Goal: Transaction & Acquisition: Purchase product/service

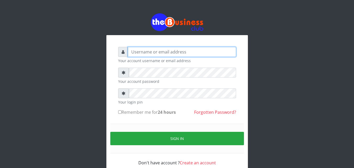
type input "[EMAIL_ADDRESS][DOMAIN_NAME]"
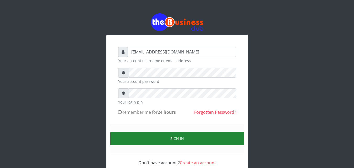
click at [200, 134] on button "Sign in" at bounding box center [176, 138] width 133 height 13
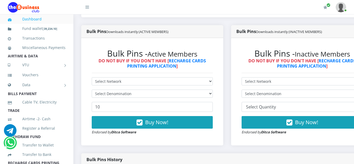
scroll to position [157, 0]
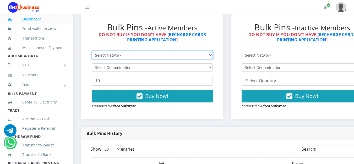
click at [213, 56] on select "Select Network MTN Globacom 9Mobile Airtel" at bounding box center [152, 55] width 121 height 8
click at [212, 56] on select "Select Network MTN Globacom 9Mobile Airtel" at bounding box center [152, 55] width 121 height 8
click at [213, 56] on select "Select Network MTN Globacom 9Mobile Airtel" at bounding box center [152, 55] width 121 height 8
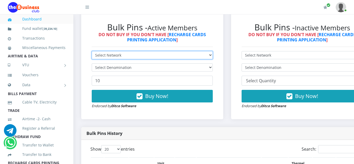
click at [213, 55] on select "Select Network MTN Globacom 9Mobile Airtel" at bounding box center [152, 55] width 121 height 8
select select "MTN"
click at [92, 52] on select "Select Network MTN Globacom 9Mobile Airtel" at bounding box center [152, 55] width 121 height 8
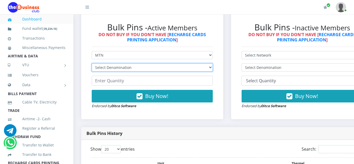
click at [211, 70] on select "Select Denomination MTN NGN100 - ₦96.99 MTN NGN200 - ₦193.98 MTN NGN400 - ₦387.…" at bounding box center [152, 67] width 121 height 8
select select "193.98-200"
click at [92, 64] on select "Select Denomination MTN NGN100 - ₦96.99 MTN NGN200 - ₦193.98 MTN NGN400 - ₦387.…" at bounding box center [152, 67] width 121 height 8
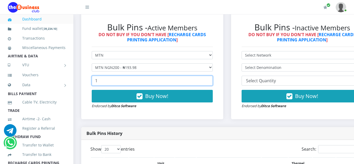
click at [213, 81] on input "1" at bounding box center [152, 81] width 121 height 10
click at [212, 81] on input "2" at bounding box center [152, 81] width 121 height 10
click at [212, 81] on input "3" at bounding box center [152, 81] width 121 height 10
click at [212, 81] on input "4" at bounding box center [152, 81] width 121 height 10
click at [212, 81] on input "5" at bounding box center [152, 81] width 121 height 10
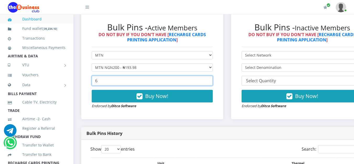
click at [212, 81] on input "6" at bounding box center [152, 81] width 121 height 10
click at [212, 81] on input "7" at bounding box center [152, 81] width 121 height 10
click at [212, 81] on input "8" at bounding box center [152, 81] width 121 height 10
click at [212, 81] on input "9" at bounding box center [152, 81] width 121 height 10
click at [212, 81] on input "10" at bounding box center [152, 81] width 121 height 10
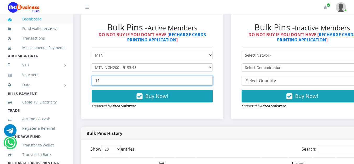
click at [212, 81] on input "11" at bounding box center [152, 81] width 121 height 10
click at [212, 81] on input "12" at bounding box center [152, 81] width 121 height 10
click at [212, 81] on input "13" at bounding box center [152, 81] width 121 height 10
click at [212, 81] on input "14" at bounding box center [152, 81] width 121 height 10
click at [212, 81] on input "15" at bounding box center [152, 81] width 121 height 10
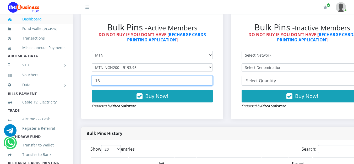
click at [212, 81] on input "16" at bounding box center [152, 81] width 121 height 10
click at [212, 81] on input "17" at bounding box center [152, 81] width 121 height 10
click at [212, 81] on input "18" at bounding box center [152, 81] width 121 height 10
click at [212, 81] on input "19" at bounding box center [152, 81] width 121 height 10
type input "20"
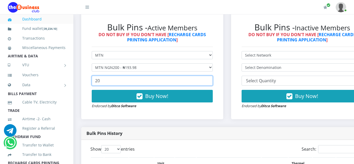
click at [212, 81] on input "20" at bounding box center [152, 81] width 121 height 10
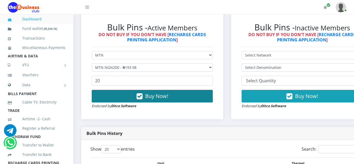
click at [168, 98] on span "Buy Now!" at bounding box center [156, 95] width 23 height 7
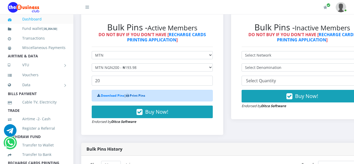
click at [133, 95] on link "Print Pins" at bounding box center [137, 95] width 15 height 4
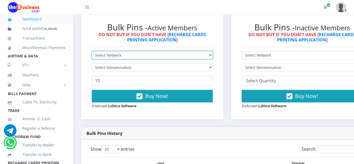
click at [213, 55] on select "Select Network MTN Globacom 9Mobile Airtel" at bounding box center [152, 55] width 121 height 8
select select "Airtel"
click at [92, 52] on select "Select Network MTN Globacom 9Mobile Airtel" at bounding box center [152, 55] width 121 height 8
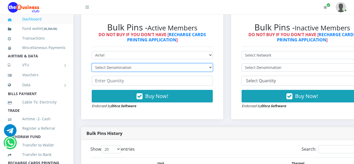
click at [213, 68] on select "Select Denomination Airtel NGN100 - ₦96.38 Airtel NGN200 - ₦192.76 Airtel NGN50…" at bounding box center [152, 67] width 121 height 8
select select "192.76-200"
click at [92, 64] on select "Select Denomination Airtel NGN100 - ₦96.38 Airtel NGN200 - ₦192.76 Airtel NGN50…" at bounding box center [152, 67] width 121 height 8
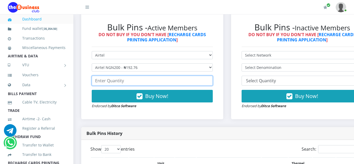
click at [209, 82] on input "number" at bounding box center [152, 81] width 121 height 10
click at [212, 79] on input "1" at bounding box center [152, 81] width 121 height 10
click at [212, 79] on input "2" at bounding box center [152, 81] width 121 height 10
click at [212, 79] on input "3" at bounding box center [152, 81] width 121 height 10
click at [212, 79] on input "11" at bounding box center [152, 81] width 121 height 10
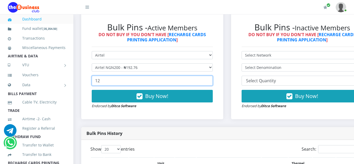
click at [212, 79] on input "12" at bounding box center [152, 81] width 121 height 10
click at [212, 79] on input "13" at bounding box center [152, 81] width 121 height 10
click at [212, 79] on input "14" at bounding box center [152, 81] width 121 height 10
click at [212, 79] on input "15" at bounding box center [152, 81] width 121 height 10
click at [212, 79] on input "16" at bounding box center [152, 81] width 121 height 10
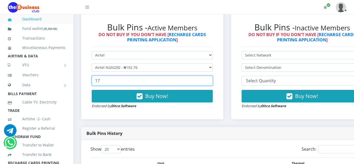
click at [212, 79] on input "17" at bounding box center [152, 81] width 121 height 10
click at [212, 79] on input "18" at bounding box center [152, 81] width 121 height 10
click at [212, 79] on input "19" at bounding box center [152, 81] width 121 height 10
type input "20"
click at [212, 79] on input "20" at bounding box center [152, 81] width 121 height 10
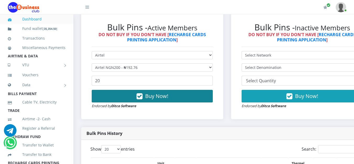
click at [203, 95] on button "Buy Now!" at bounding box center [152, 96] width 121 height 13
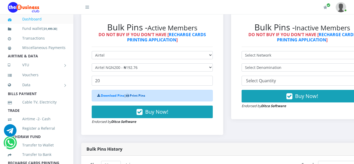
click at [144, 96] on link "Print Pins" at bounding box center [137, 95] width 15 height 4
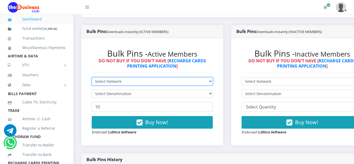
click at [213, 81] on select "Select Network MTN Globacom 9Mobile Airtel" at bounding box center [152, 81] width 121 height 8
select select "Airtel"
click at [92, 78] on select "Select Network MTN Globacom 9Mobile Airtel" at bounding box center [152, 81] width 121 height 8
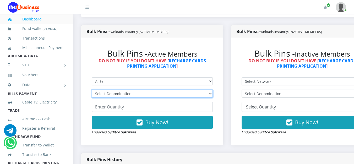
click at [213, 95] on select "Select Denomination Airtel NGN100 - ₦96.38 Airtel NGN200 - ₦192.76 Airtel NGN50…" at bounding box center [152, 94] width 121 height 8
select select "481.9-500"
click at [92, 91] on select "Select Denomination Airtel NGN100 - ₦96.38 Airtel NGN200 - ₦192.76 Airtel NGN50…" at bounding box center [152, 94] width 121 height 8
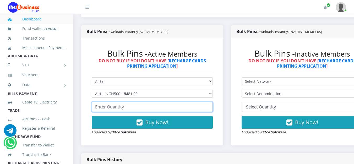
click at [165, 109] on input "number" at bounding box center [152, 107] width 121 height 10
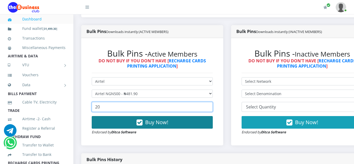
type input "20"
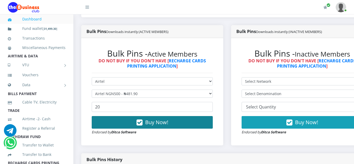
click at [139, 123] on icon "button" at bounding box center [139, 122] width 6 height 5
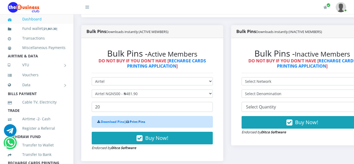
click at [135, 121] on link "Print Pins" at bounding box center [137, 121] width 15 height 4
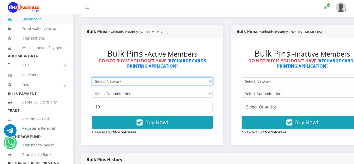
click at [213, 82] on select "Select Network MTN Globacom 9Mobile Airtel" at bounding box center [152, 81] width 121 height 8
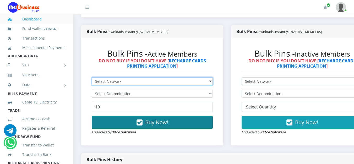
select select "MTN"
click at [92, 78] on select "Select Network MTN Globacom 9Mobile Airtel" at bounding box center [152, 81] width 121 height 8
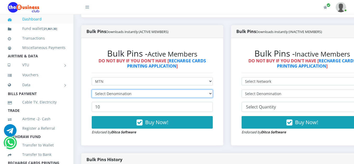
click at [213, 94] on select "Select Denomination" at bounding box center [152, 94] width 121 height 8
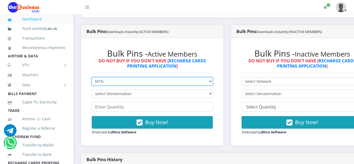
click at [213, 83] on select "Select Network MTN Globacom 9Mobile Airtel" at bounding box center [152, 81] width 121 height 8
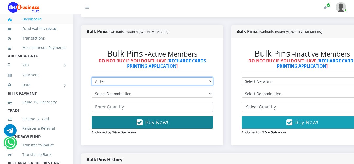
click at [92, 78] on select "Select Network MTN Globacom 9Mobile Airtel" at bounding box center [152, 81] width 121 height 8
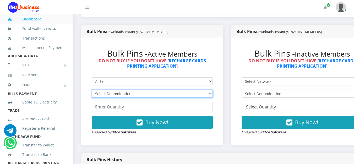
click at [213, 95] on select "Select Denomination Airtel NGN100 - ₦96.38 Airtel NGN200 - ₦192.76 Airtel NGN50…" at bounding box center [152, 94] width 121 height 8
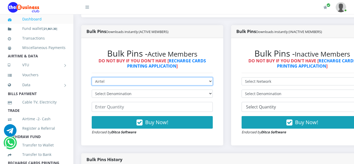
click at [213, 82] on select "Select Network MTN Globacom 9Mobile Airtel" at bounding box center [152, 81] width 121 height 8
click at [92, 78] on select "Select Network MTN Globacom 9Mobile Airtel" at bounding box center [152, 81] width 121 height 8
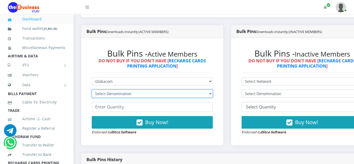
click at [213, 95] on select "Select Denomination Glo NGN100 - ₦96.55 Glo NGN200 - ₦193.10 Glo NGN500 - ₦482.…" at bounding box center [152, 94] width 121 height 8
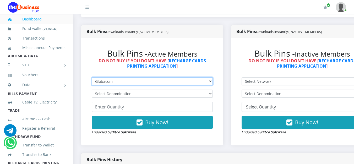
click at [213, 82] on select "Select Network MTN Globacom 9Mobile Airtel" at bounding box center [152, 81] width 121 height 8
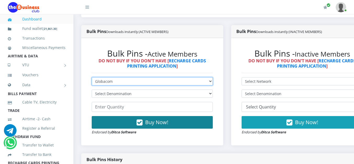
select select "MTN"
click at [92, 78] on select "Select Network MTN Globacom 9Mobile Airtel" at bounding box center [152, 81] width 121 height 8
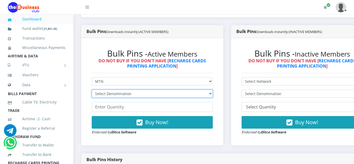
click at [213, 92] on select "Select Denomination" at bounding box center [152, 94] width 121 height 8
select select "484.95-500"
click at [92, 91] on select "Select Denomination MTN NGN100 - ₦96.99 MTN NGN200 - ₦193.98 MTN NGN400 - ₦387.…" at bounding box center [152, 94] width 121 height 8
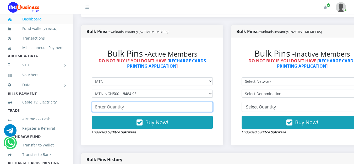
click at [176, 112] on input "number" at bounding box center [152, 107] width 121 height 10
click at [211, 107] on input "1" at bounding box center [152, 107] width 121 height 10
click at [211, 106] on input "2" at bounding box center [152, 107] width 121 height 10
click at [211, 106] on input "10" at bounding box center [152, 107] width 121 height 10
click at [211, 106] on input "11" at bounding box center [152, 107] width 121 height 10
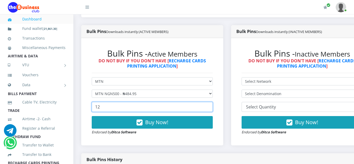
click at [211, 106] on input "12" at bounding box center [152, 107] width 121 height 10
click at [211, 106] on input "13" at bounding box center [152, 107] width 121 height 10
click at [211, 106] on input "14" at bounding box center [152, 107] width 121 height 10
click at [211, 107] on input "15" at bounding box center [152, 107] width 121 height 10
click at [211, 107] on input "16" at bounding box center [152, 107] width 121 height 10
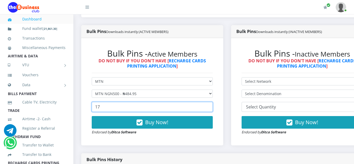
click at [211, 107] on input "17" at bounding box center [152, 107] width 121 height 10
click at [211, 107] on input "18" at bounding box center [152, 107] width 121 height 10
click at [211, 107] on input "19" at bounding box center [152, 107] width 121 height 10
type input "20"
click at [211, 107] on input "20" at bounding box center [152, 107] width 121 height 10
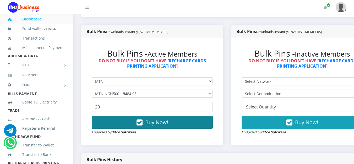
click at [193, 125] on button "Buy Now!" at bounding box center [152, 122] width 121 height 13
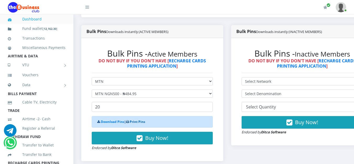
click at [145, 124] on link "Print Pins" at bounding box center [137, 121] width 15 height 4
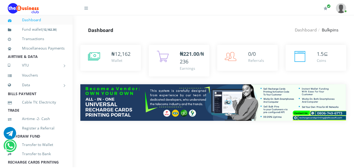
scroll to position [126, 0]
